Goal: Task Accomplishment & Management: Use online tool/utility

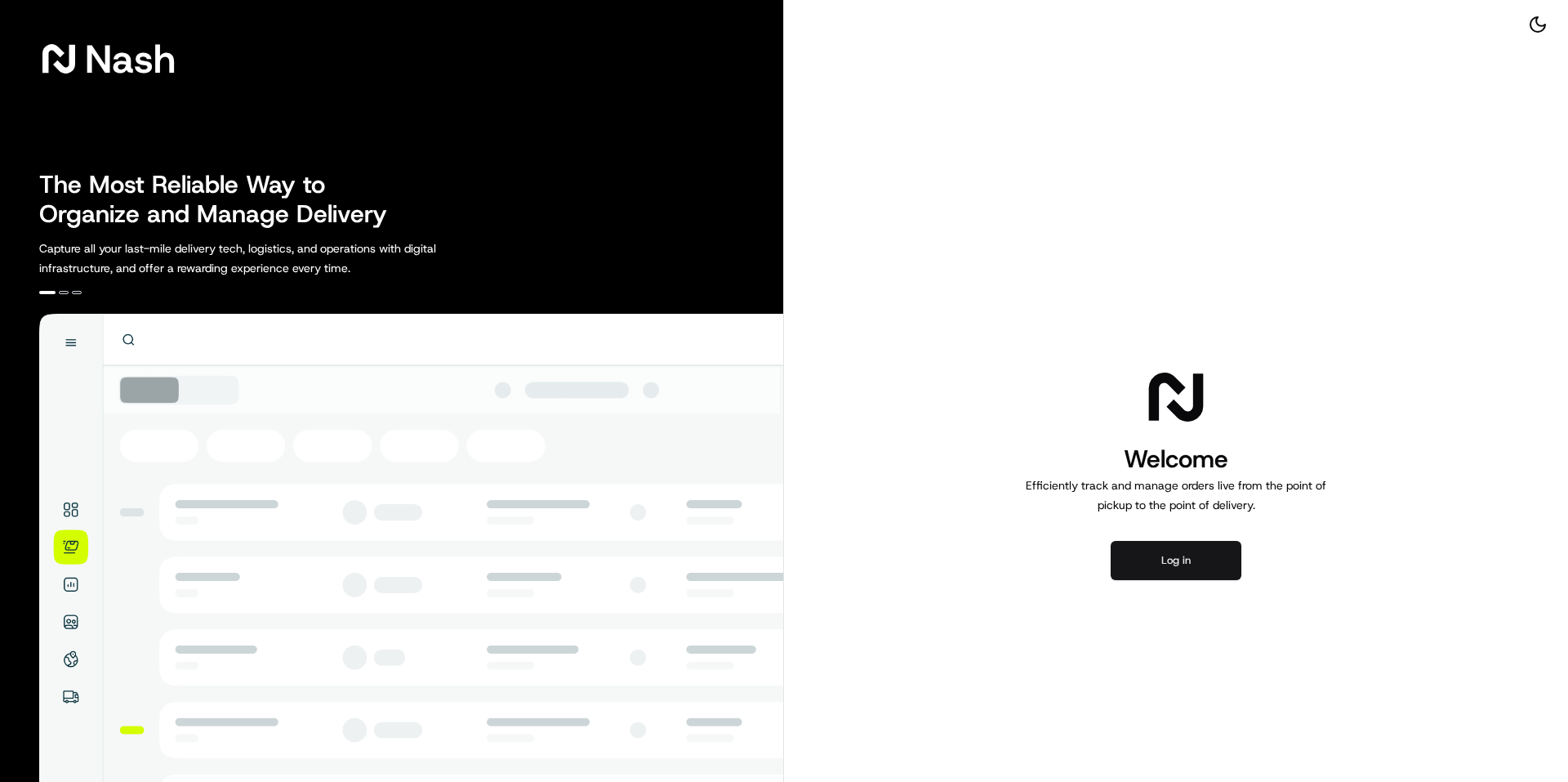
click at [1153, 553] on button "Log in" at bounding box center [1176, 561] width 131 height 40
